Goal: Obtain resource: Download file/media

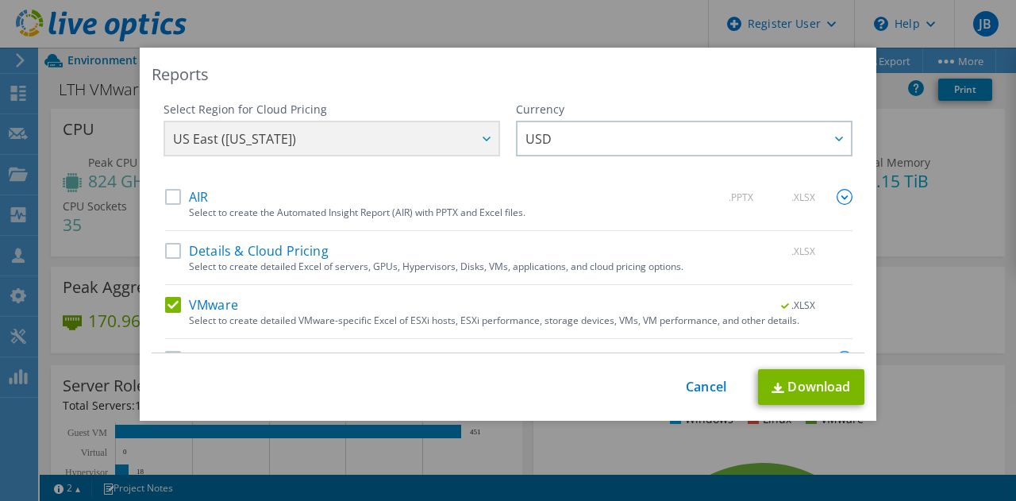
select select "USD"
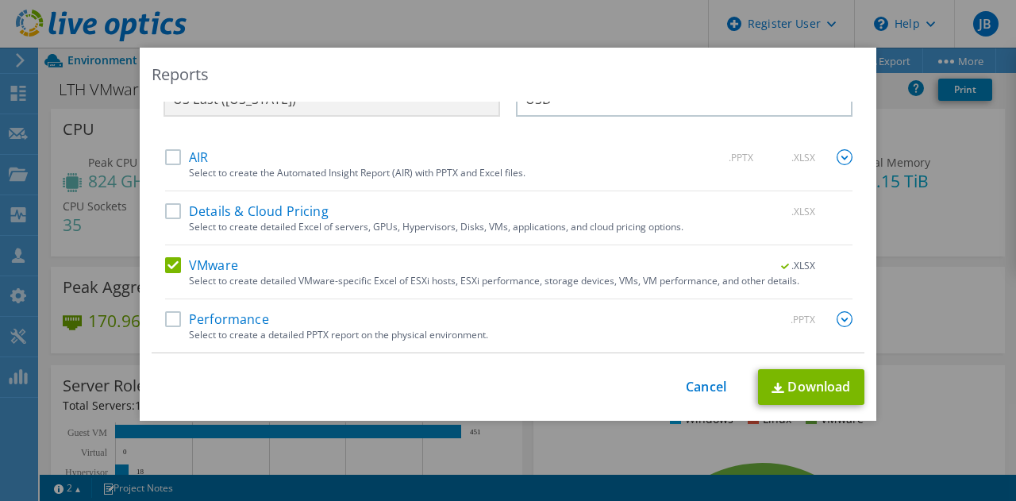
click at [710, 378] on div "This process may take a while, please wait... Cancel Download" at bounding box center [508, 387] width 713 height 36
click at [707, 398] on div "This process may take a while, please wait... Cancel Download" at bounding box center [508, 387] width 713 height 36
click at [694, 386] on link "Cancel" at bounding box center [706, 386] width 40 height 15
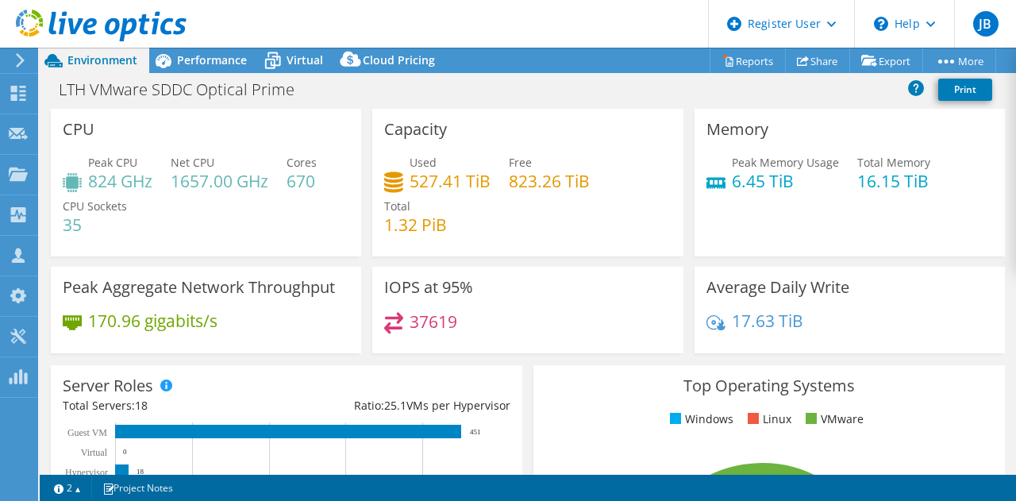
click at [29, 33] on icon at bounding box center [101, 26] width 171 height 33
click at [27, 176] on icon at bounding box center [18, 174] width 19 height 15
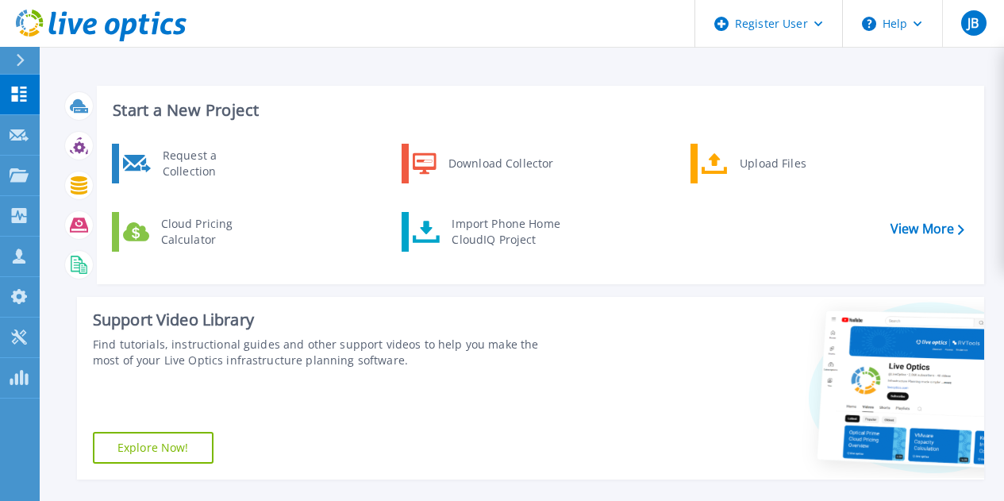
click at [36, 65] on div at bounding box center [26, 60] width 25 height 27
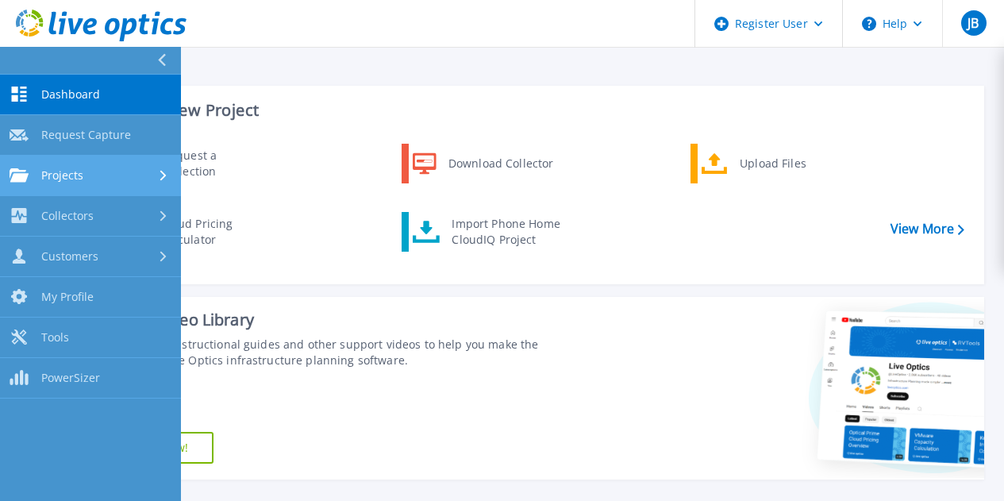
click at [63, 168] on span "Projects" at bounding box center [62, 175] width 42 height 14
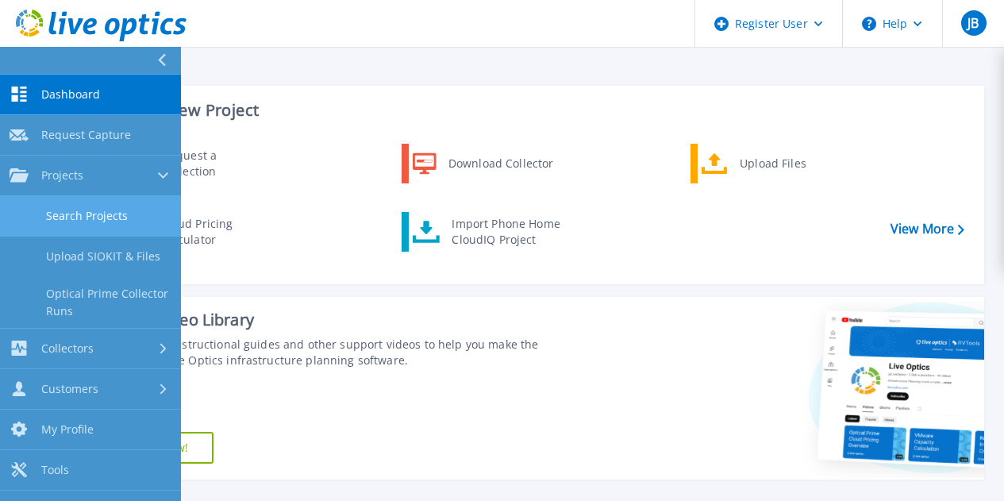
click at [67, 219] on link "Search Projects" at bounding box center [90, 216] width 181 height 40
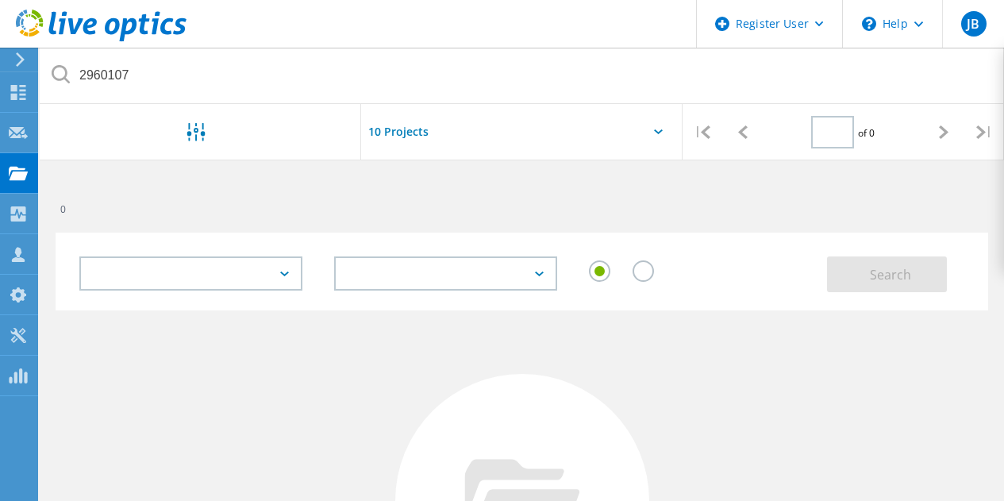
type input "1"
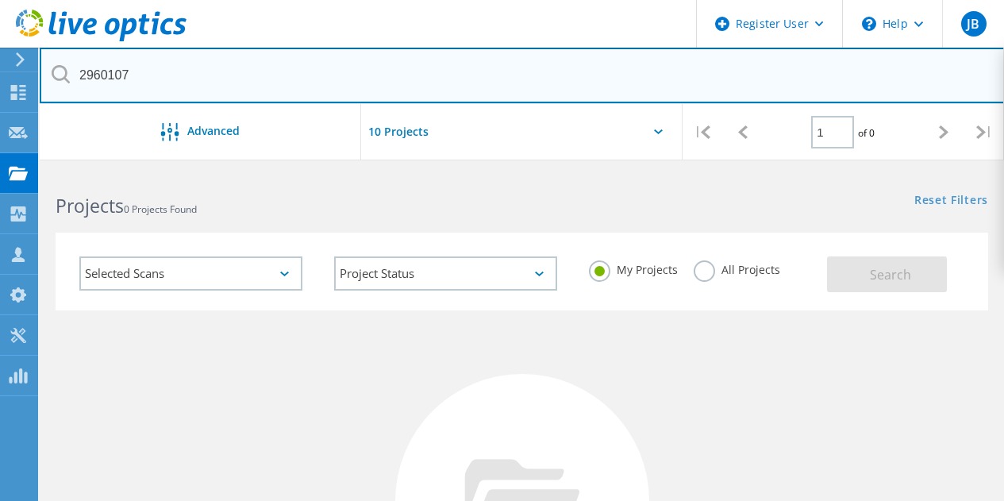
click at [230, 64] on input "2960107" at bounding box center [522, 76] width 965 height 56
paste input "35930"
type input "2935930"
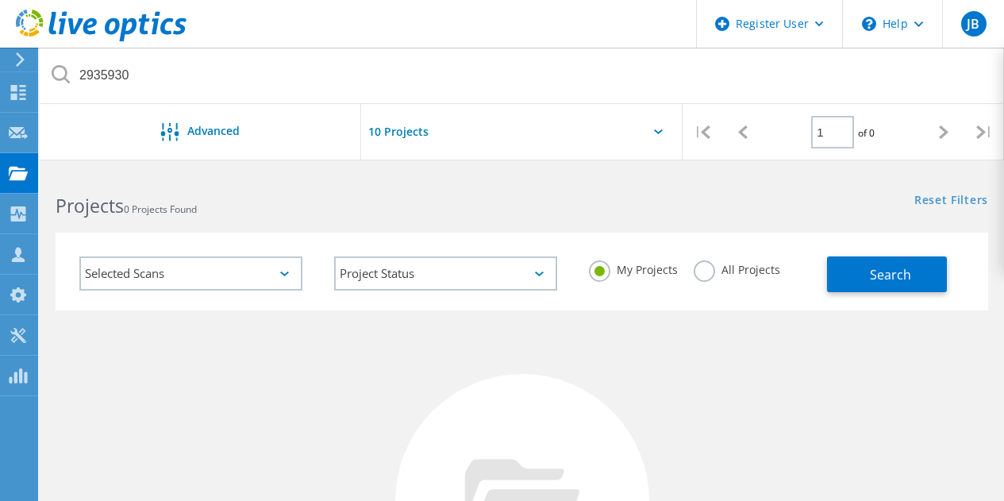
click at [711, 275] on label "All Projects" at bounding box center [737, 267] width 87 height 15
click at [0, 0] on input "All Projects" at bounding box center [0, 0] width 0 height 0
click at [916, 267] on button "Search" at bounding box center [887, 274] width 120 height 36
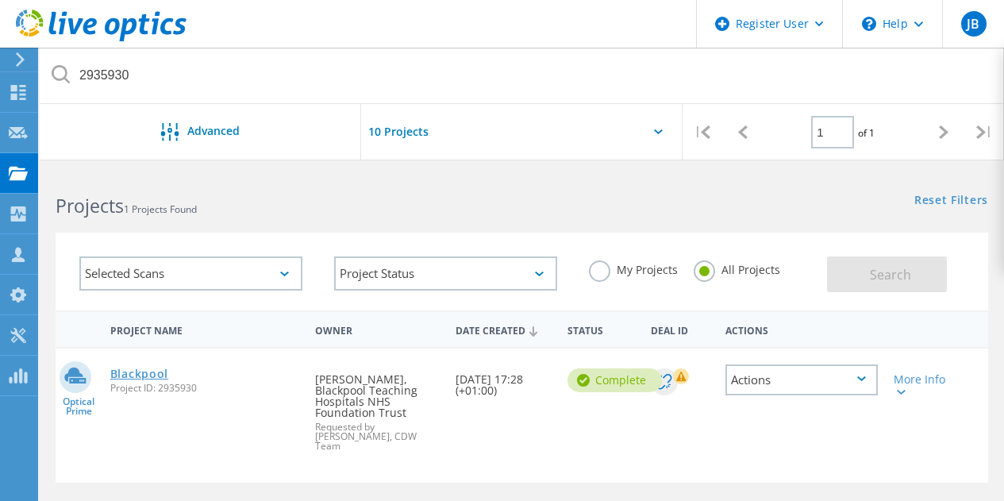
click at [161, 376] on link "Blackpool" at bounding box center [139, 373] width 58 height 11
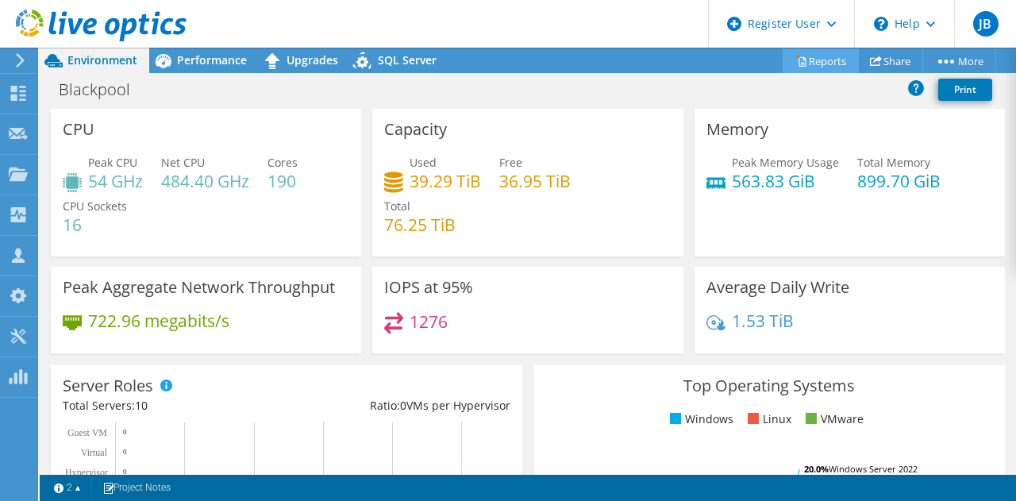
click at [799, 60] on icon at bounding box center [802, 62] width 7 height 10
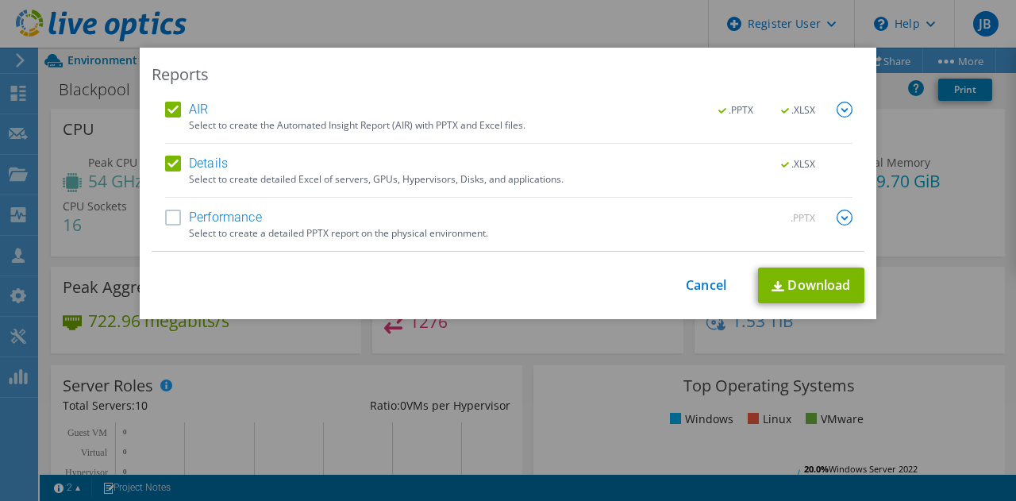
click at [698, 295] on div "This process may take a while, please wait... Cancel Download" at bounding box center [508, 286] width 713 height 36
click at [688, 282] on link "Cancel" at bounding box center [706, 285] width 40 height 15
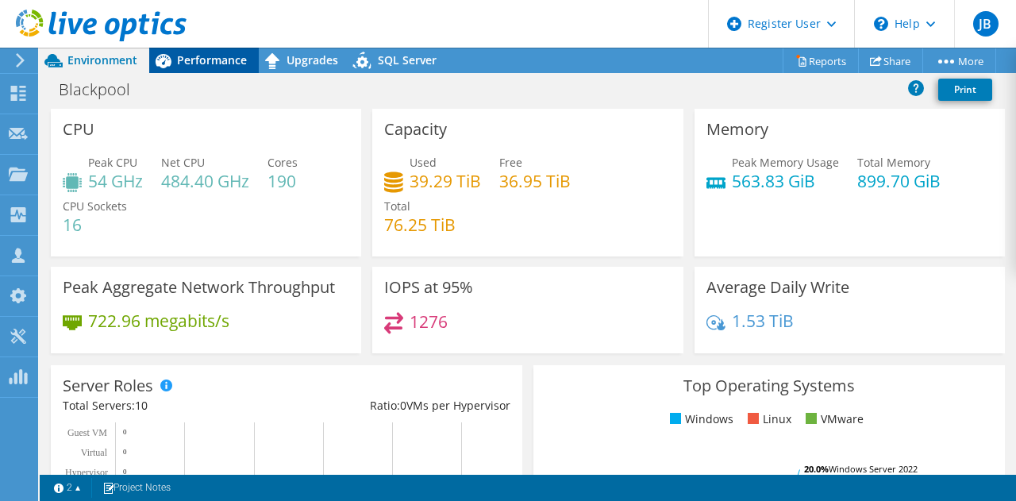
click at [205, 64] on span "Performance" at bounding box center [212, 59] width 70 height 15
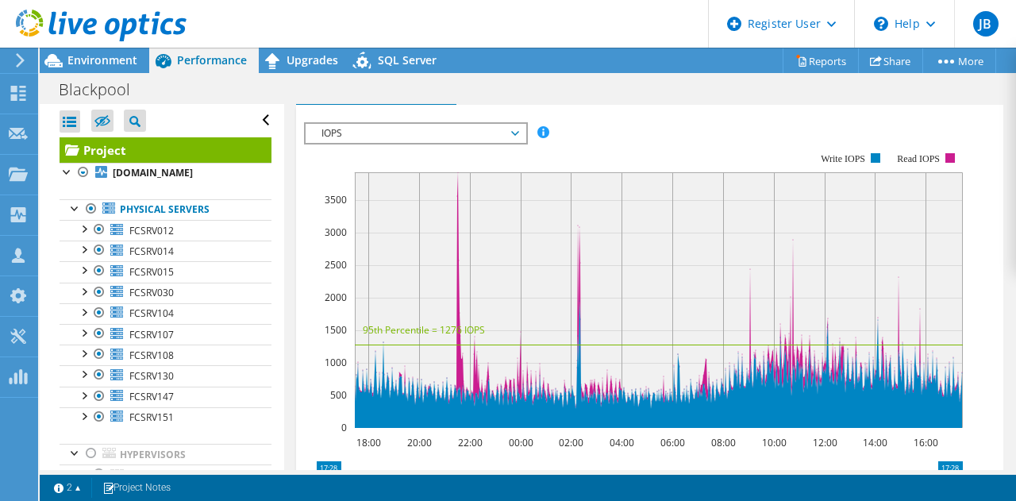
scroll to position [507, 0]
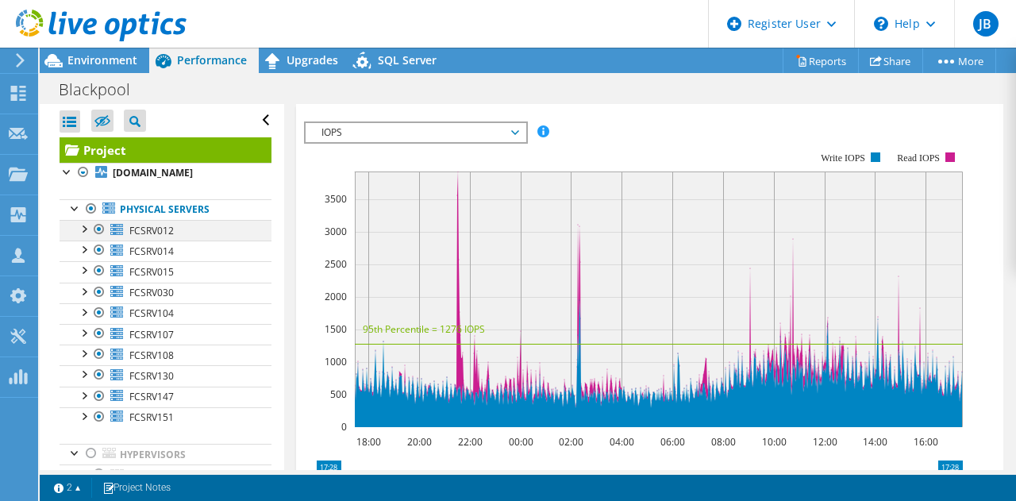
click at [83, 230] on div at bounding box center [83, 228] width 16 height 16
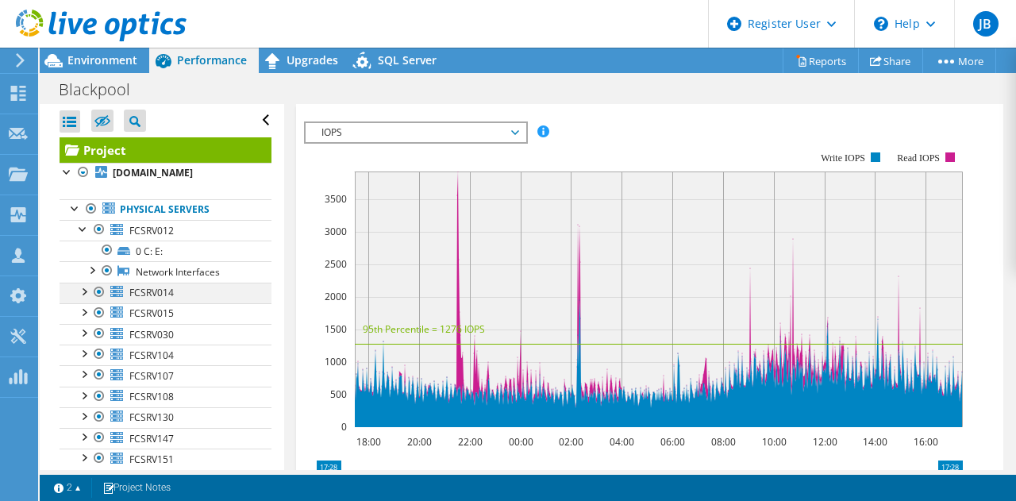
click at [81, 292] on div at bounding box center [83, 291] width 16 height 16
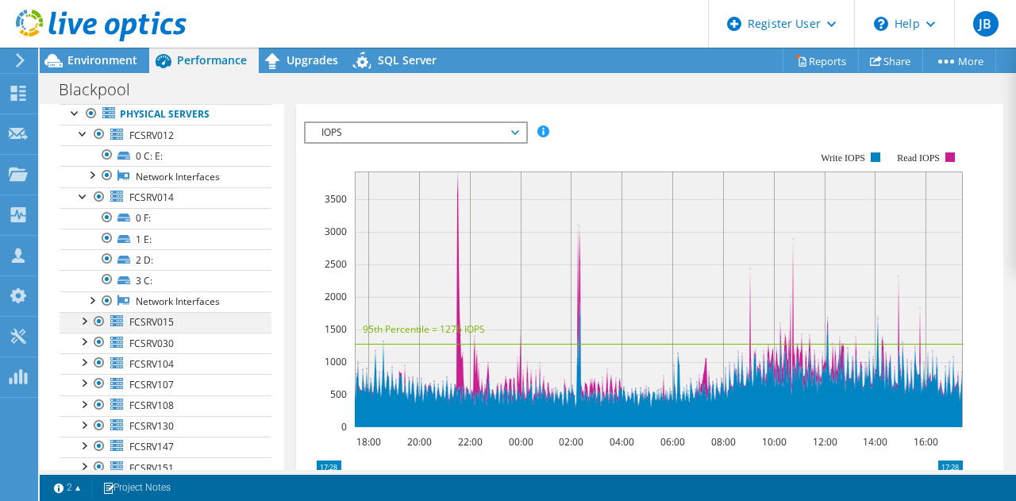
scroll to position [96, 0]
click at [80, 325] on div at bounding box center [83, 319] width 16 height 16
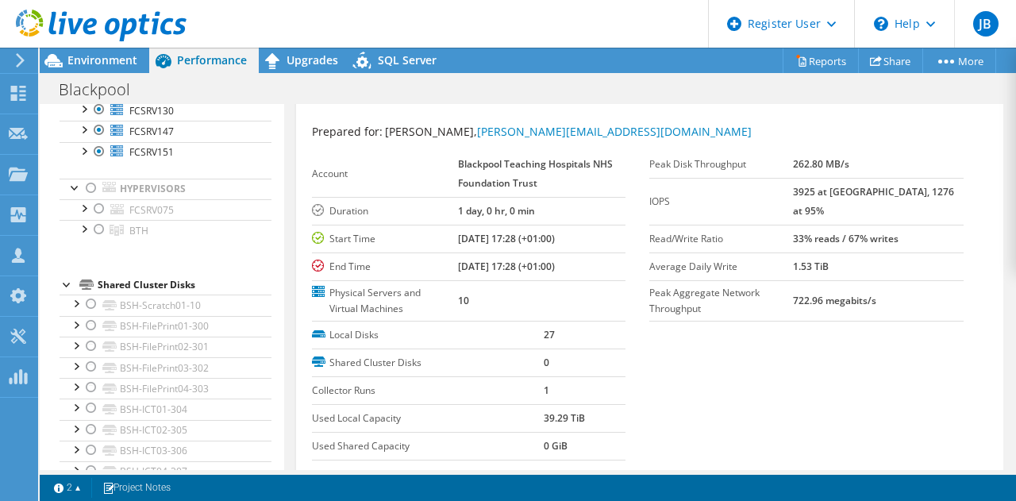
scroll to position [0, 0]
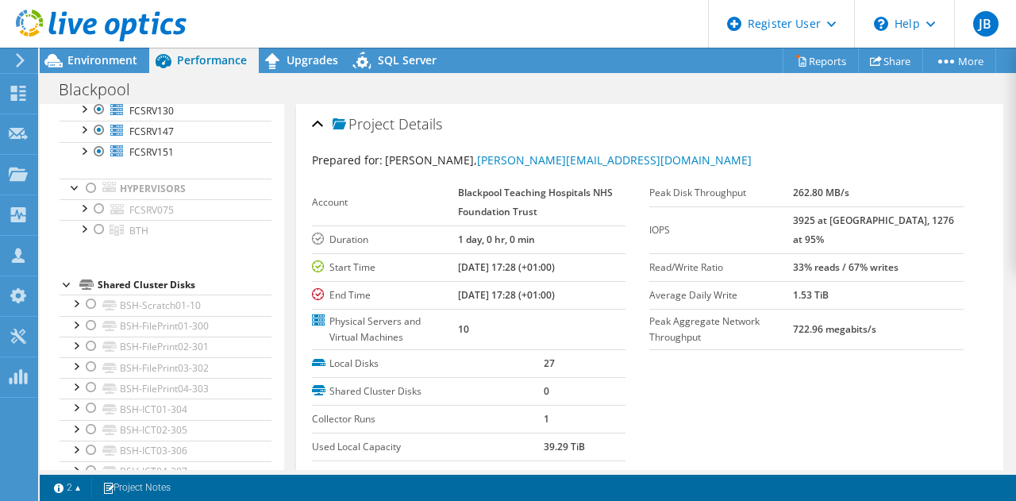
click at [414, 77] on div "Blackpool Print" at bounding box center [528, 89] width 976 height 29
click at [402, 64] on span "SQL Server" at bounding box center [407, 59] width 59 height 15
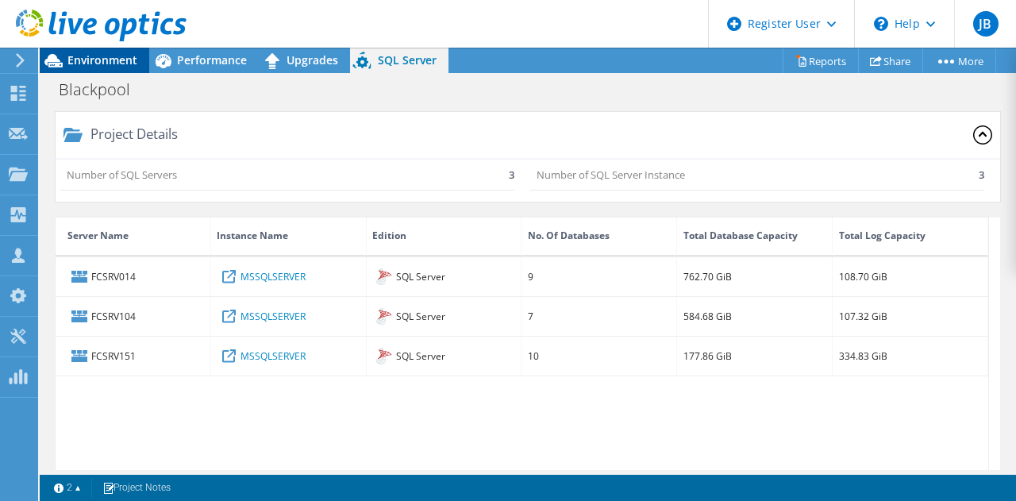
click at [126, 68] on div "Environment" at bounding box center [95, 60] width 110 height 25
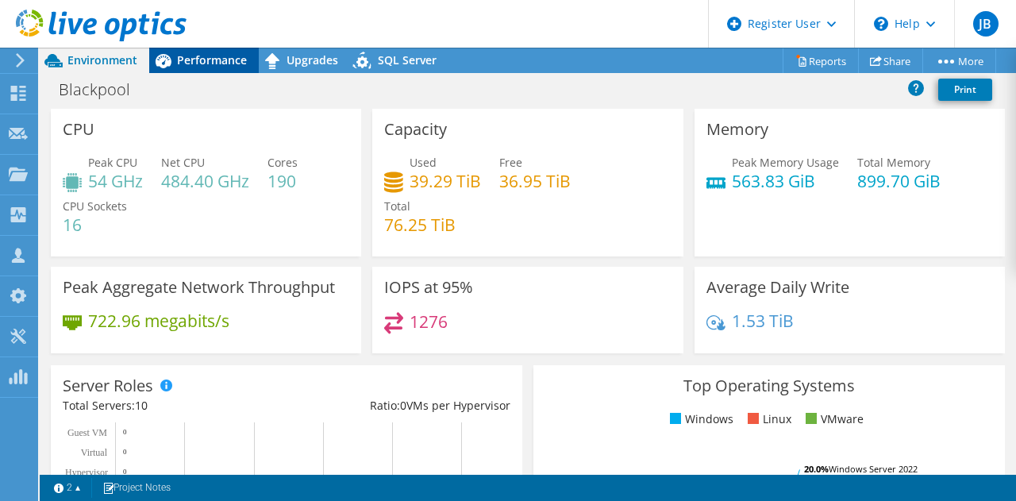
click at [209, 67] on span "Performance" at bounding box center [212, 59] width 70 height 15
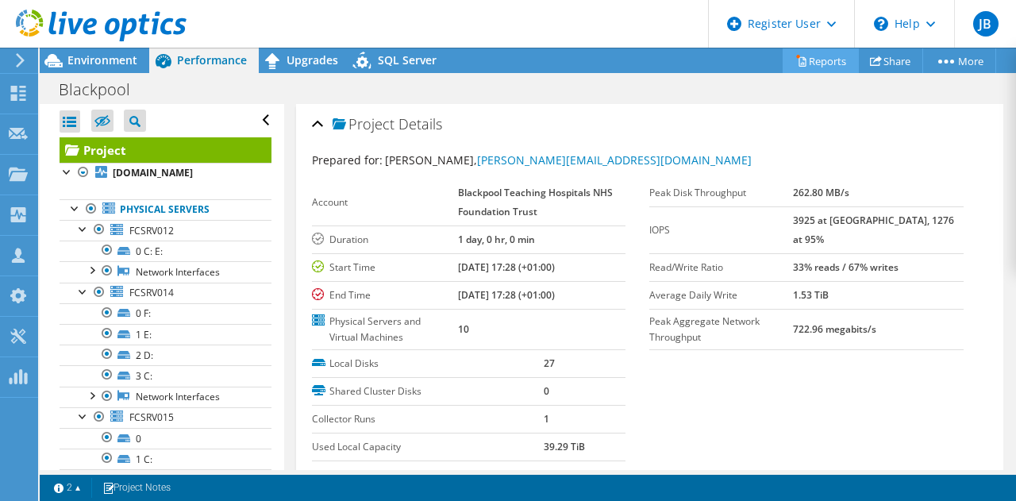
click at [828, 62] on link "Reports" at bounding box center [821, 60] width 76 height 25
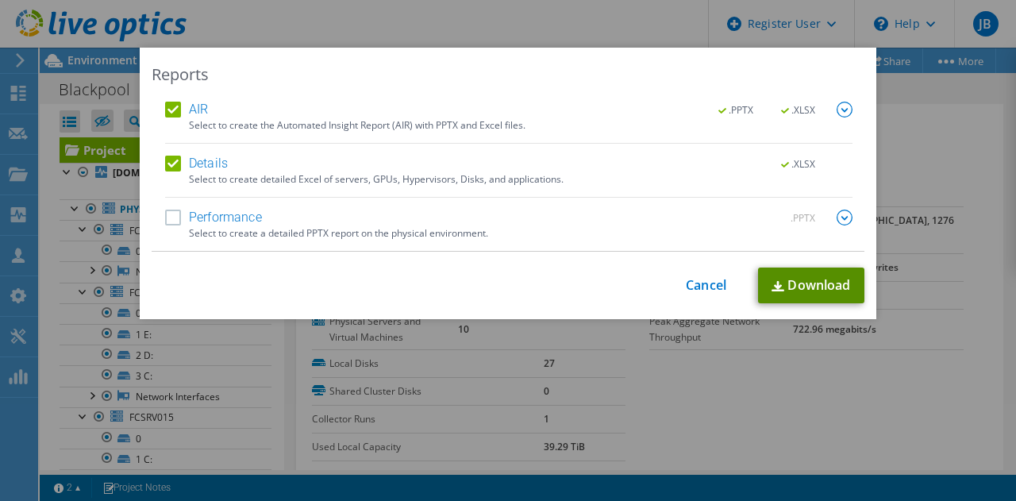
click at [796, 281] on link "Download" at bounding box center [811, 286] width 106 height 36
click at [718, 279] on link "Cancel" at bounding box center [706, 285] width 40 height 15
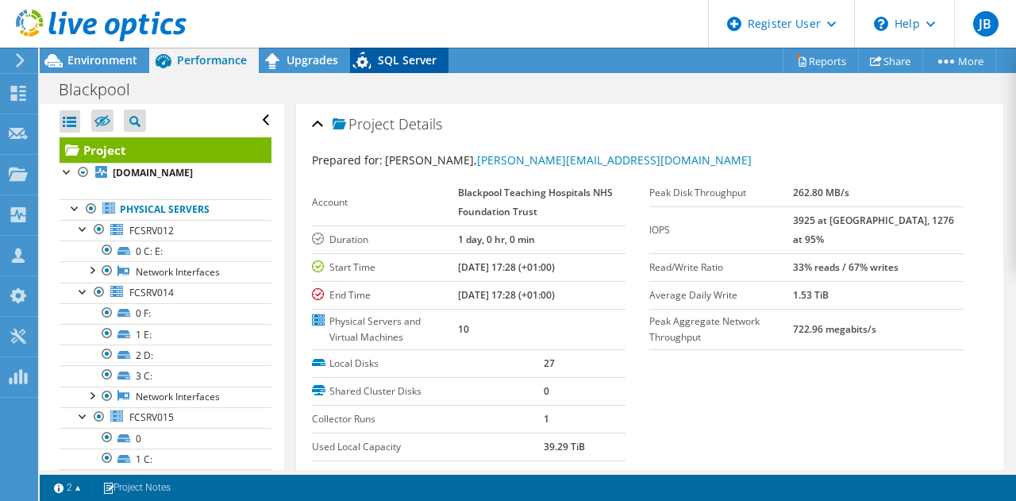
click at [396, 60] on span "SQL Server" at bounding box center [407, 59] width 59 height 15
